Goal: Task Accomplishment & Management: Use online tool/utility

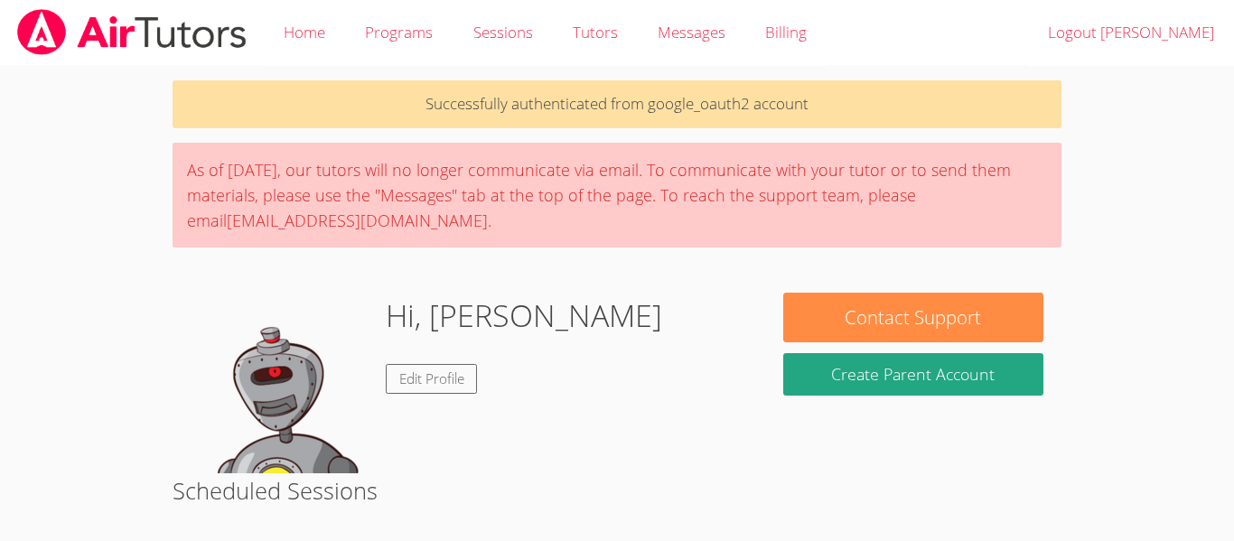
scroll to position [272, 0]
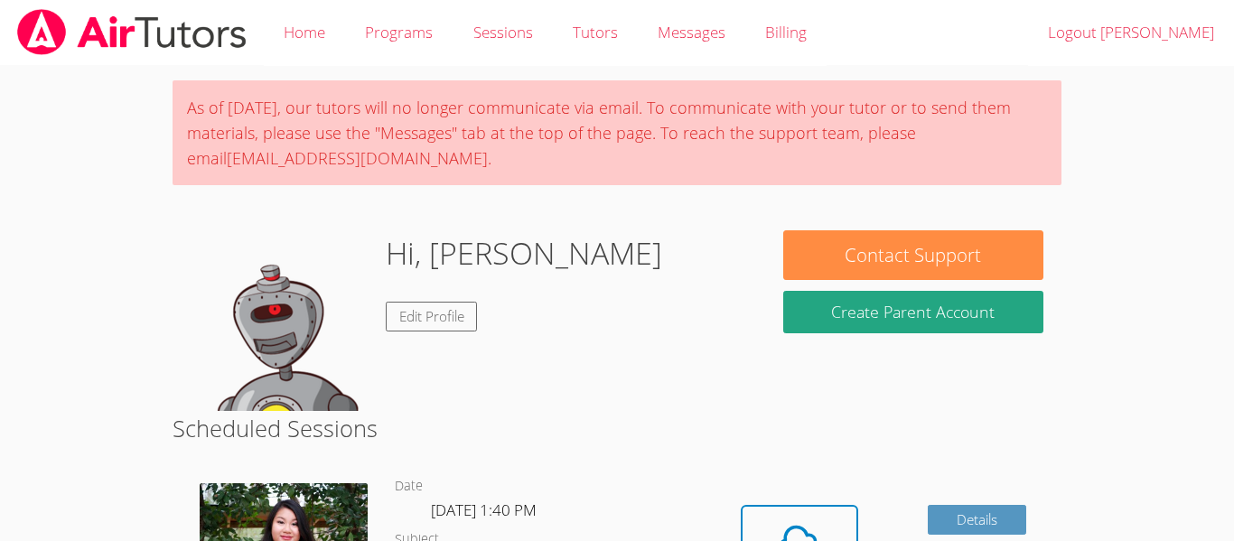
scroll to position [209, 0]
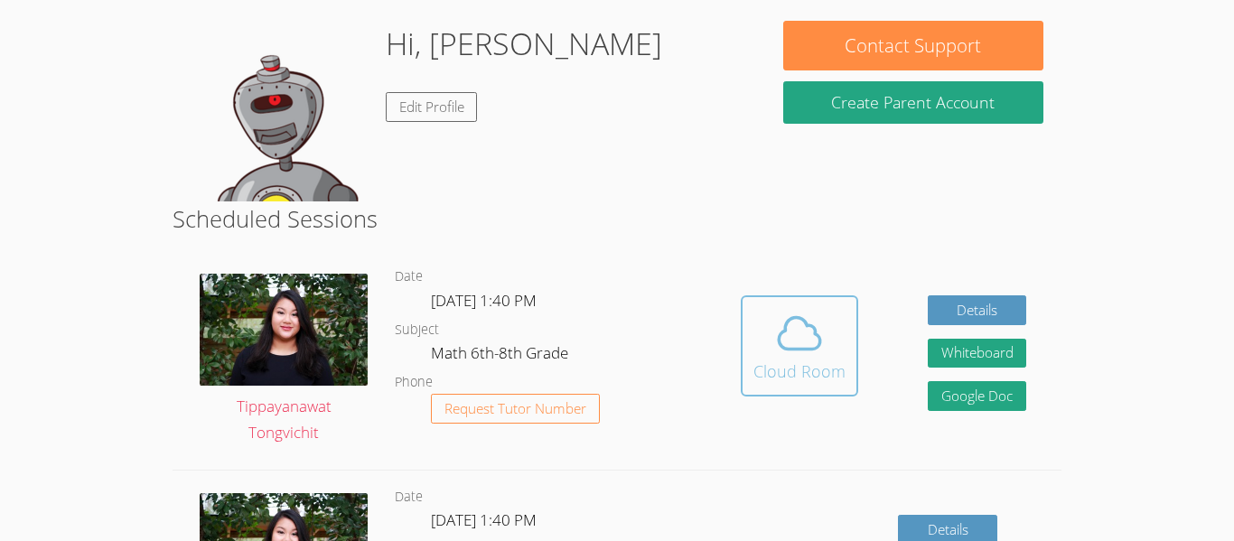
click at [806, 358] on div "Cloud Room" at bounding box center [799, 370] width 92 height 25
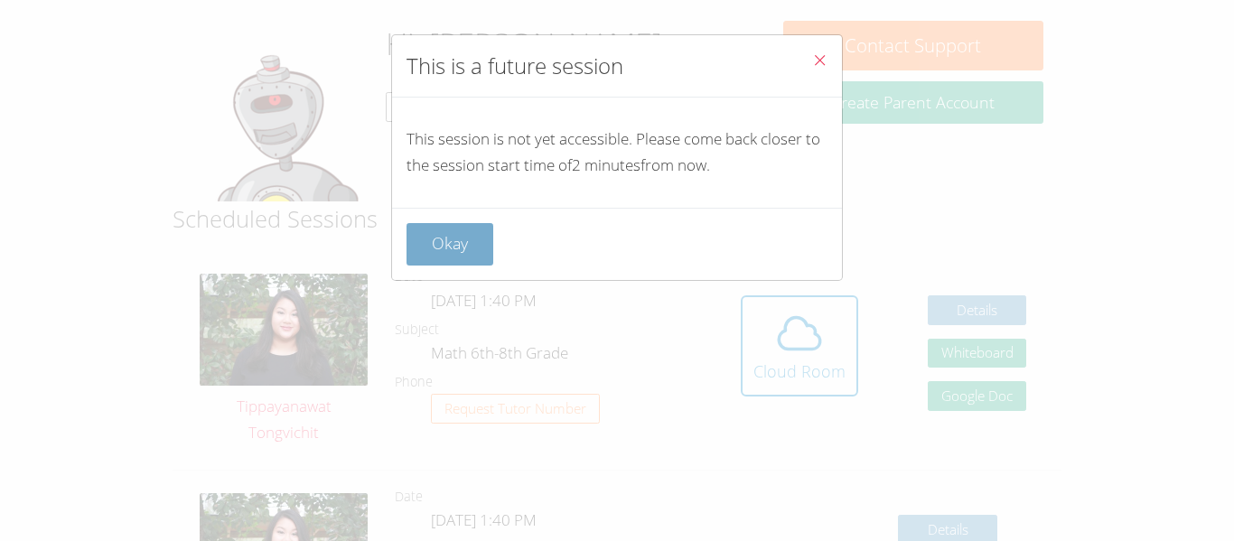
click at [474, 245] on button "Okay" at bounding box center [449, 244] width 87 height 42
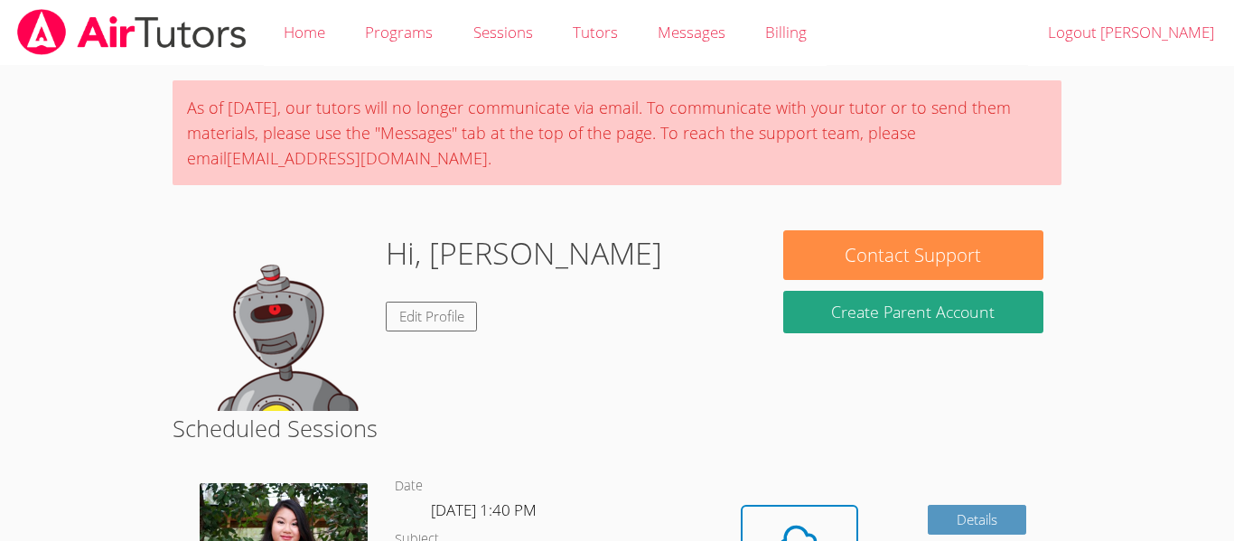
scroll to position [4, 0]
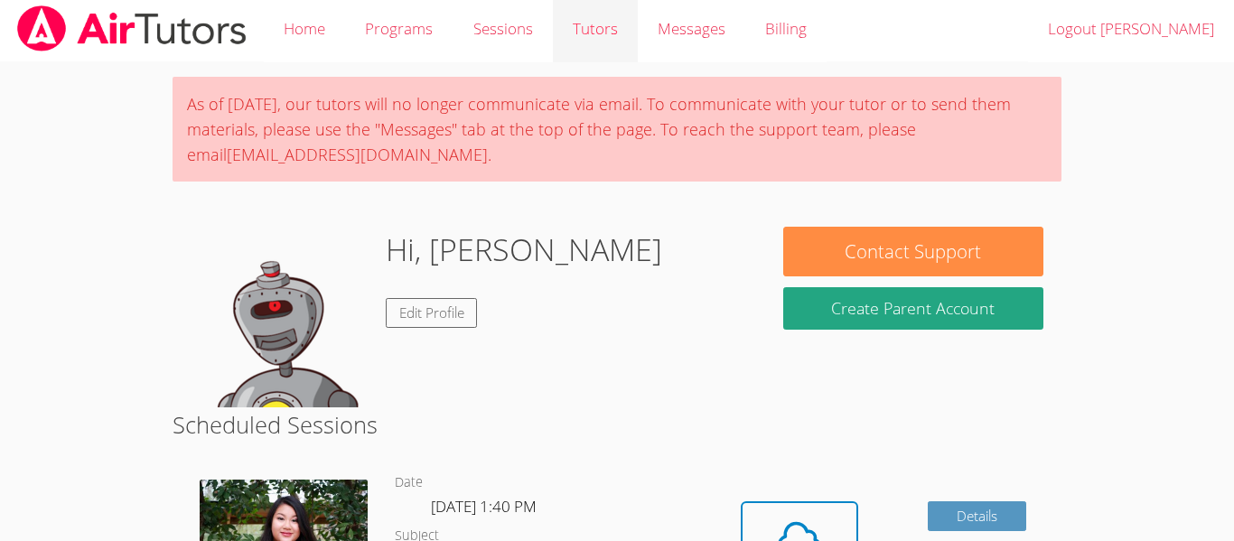
click at [574, 20] on link "Tutors" at bounding box center [595, 29] width 85 height 66
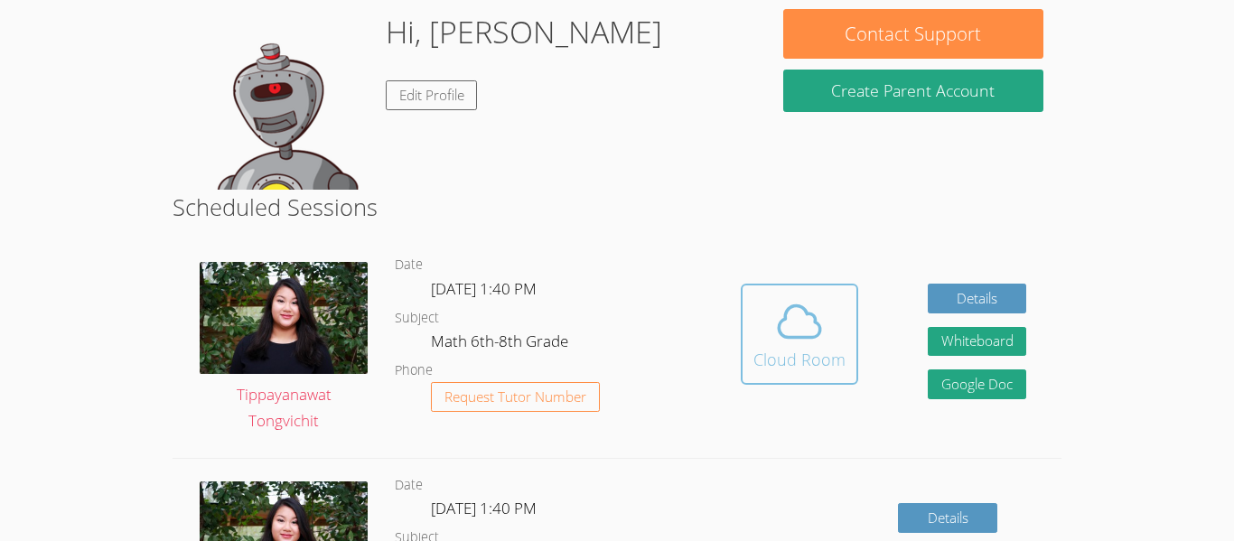
click at [793, 329] on icon at bounding box center [799, 321] width 51 height 51
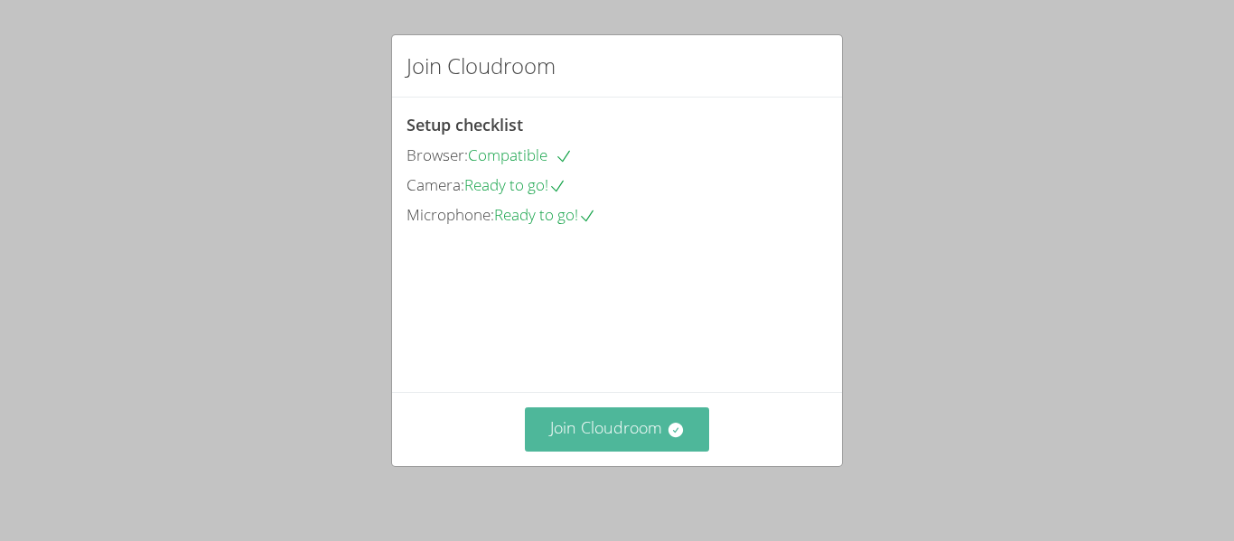
click at [603, 437] on button "Join Cloudroom" at bounding box center [617, 429] width 185 height 44
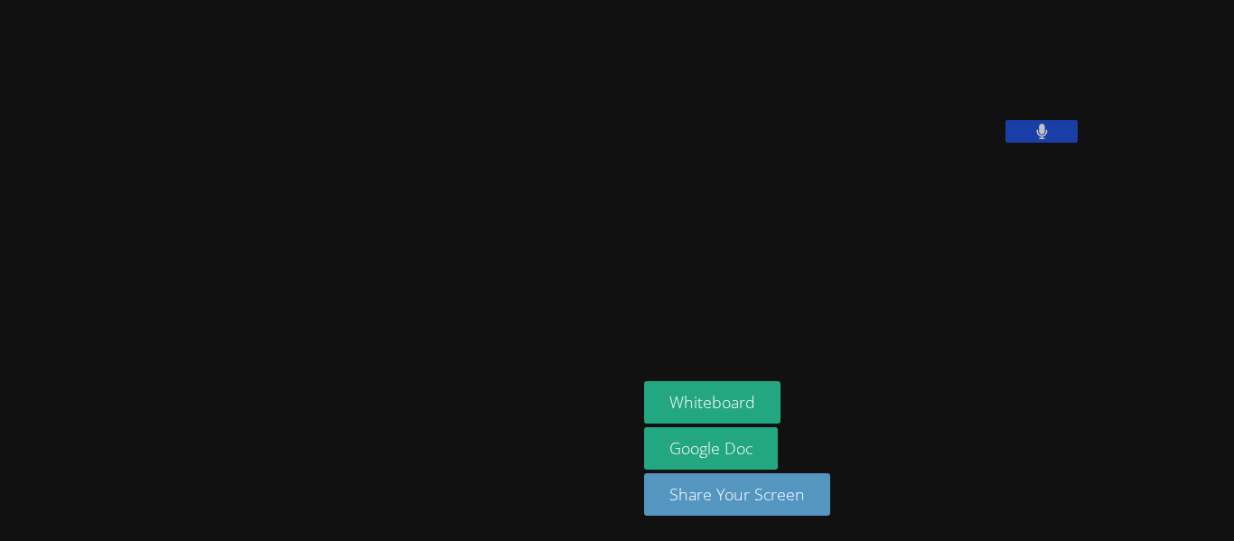
click at [1005, 143] on button at bounding box center [1041, 131] width 72 height 23
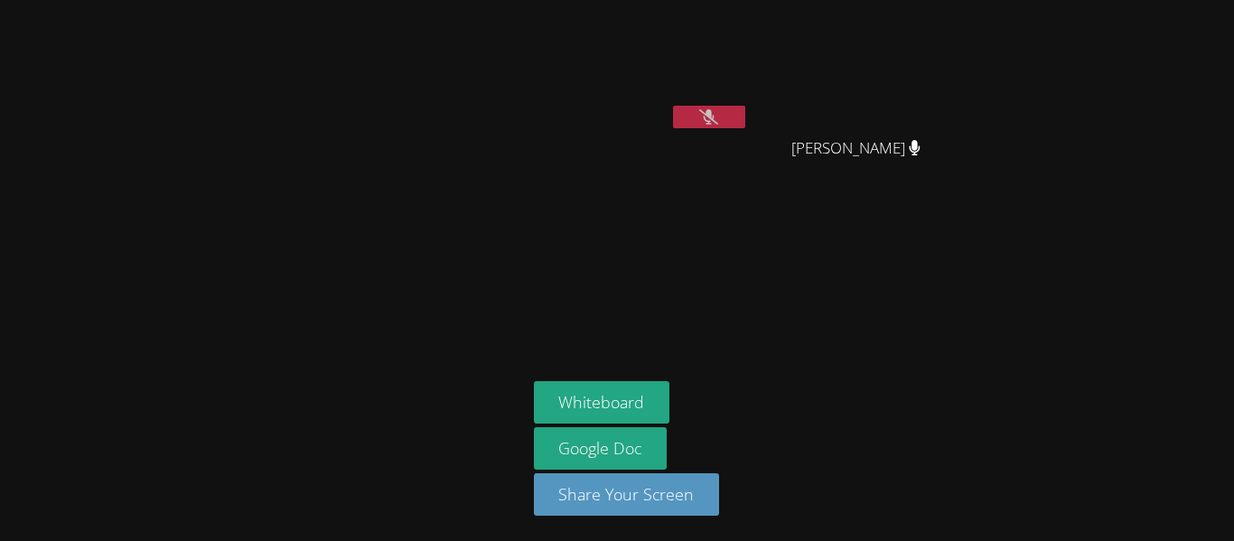
click at [721, 108] on button at bounding box center [709, 117] width 72 height 23
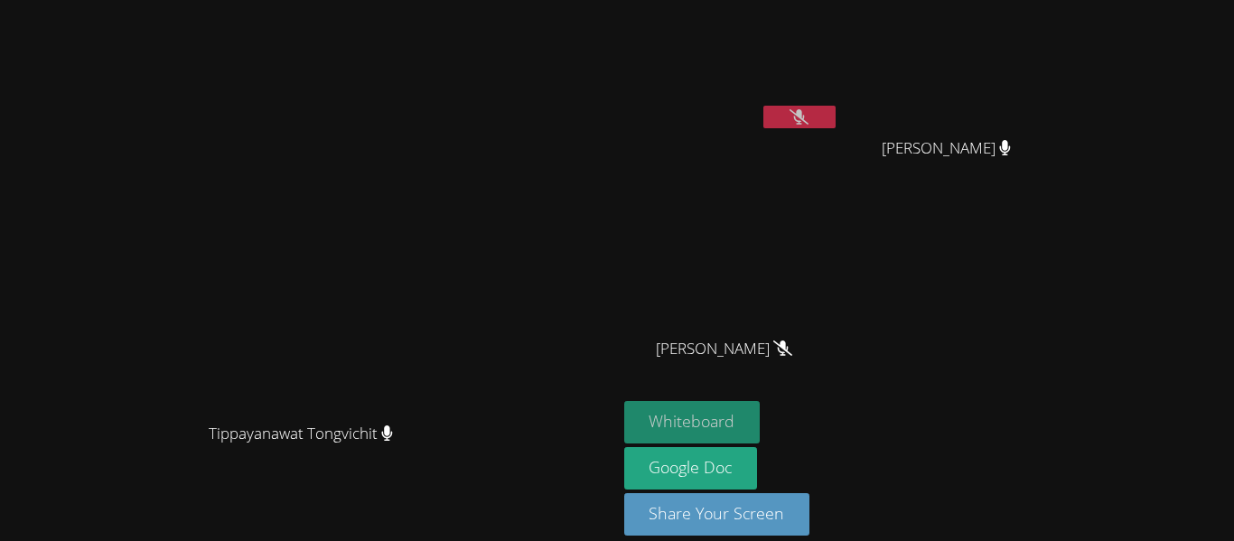
click at [760, 432] on button "Whiteboard" at bounding box center [692, 422] width 136 height 42
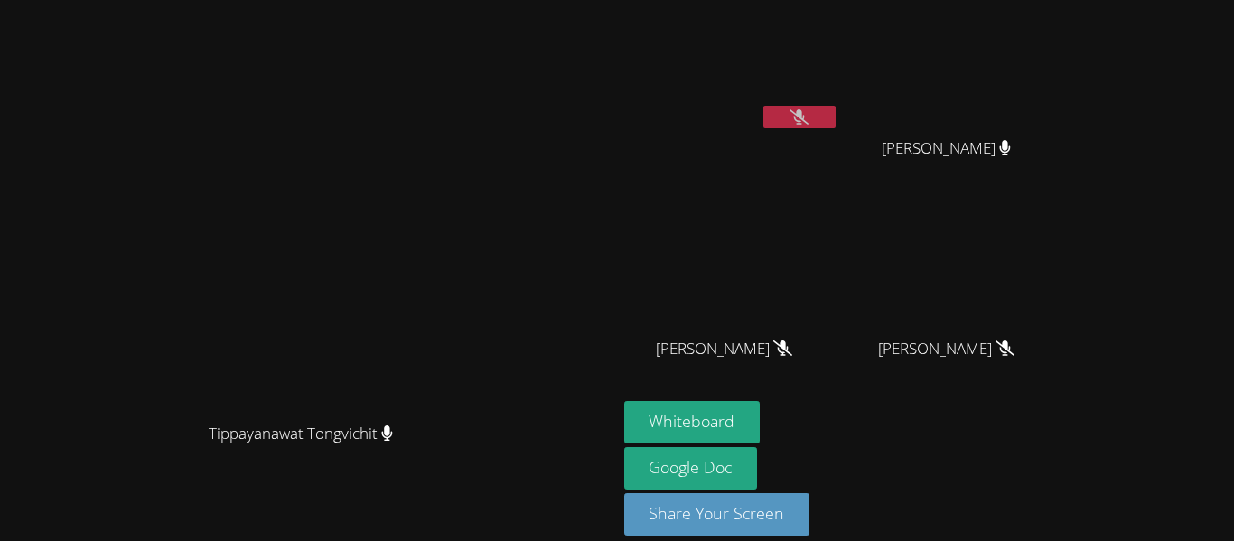
click at [835, 107] on button at bounding box center [799, 117] width 72 height 23
click at [835, 120] on button at bounding box center [799, 117] width 72 height 23
